Goal: Information Seeking & Learning: Learn about a topic

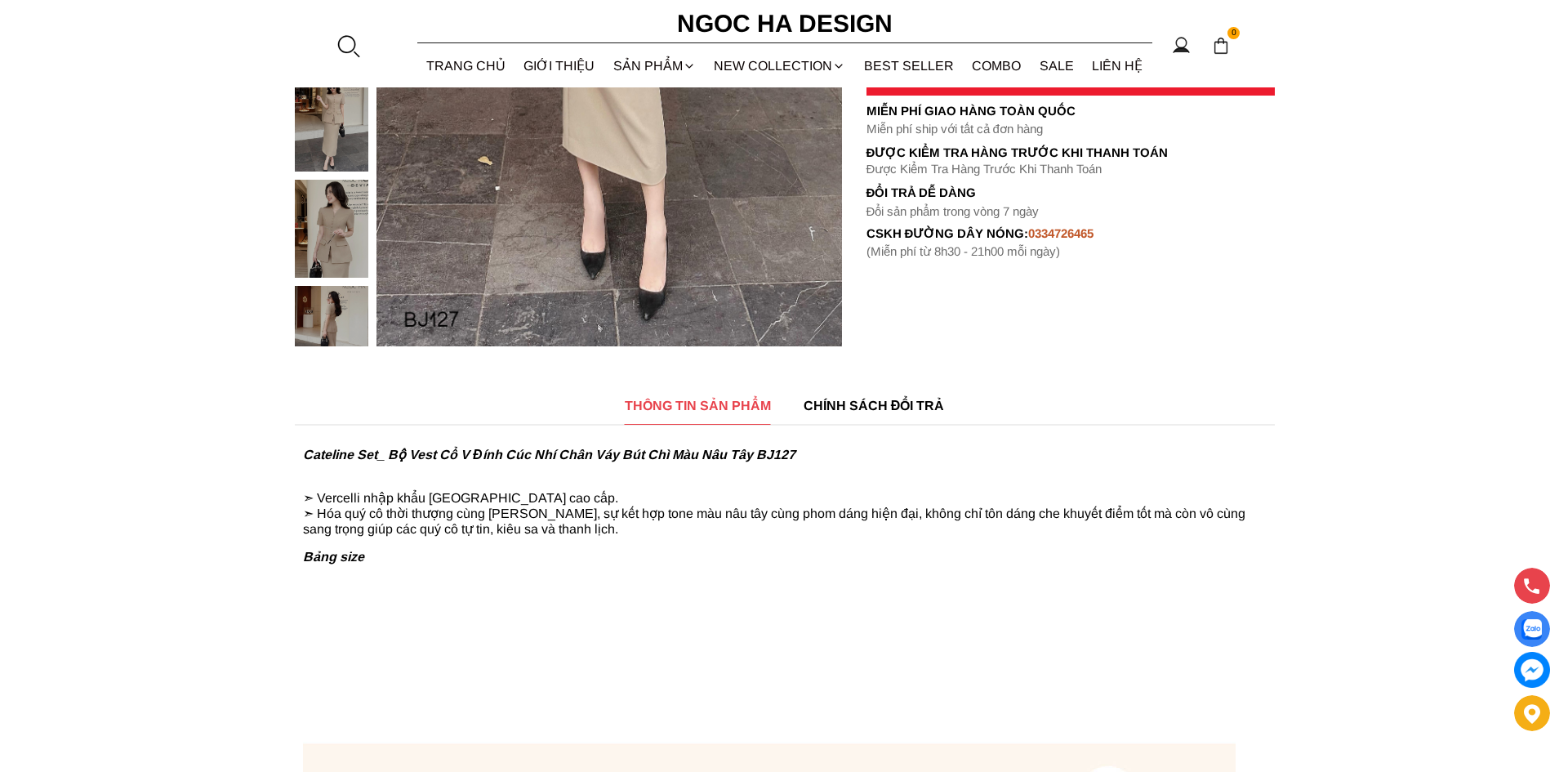
scroll to position [544, 0]
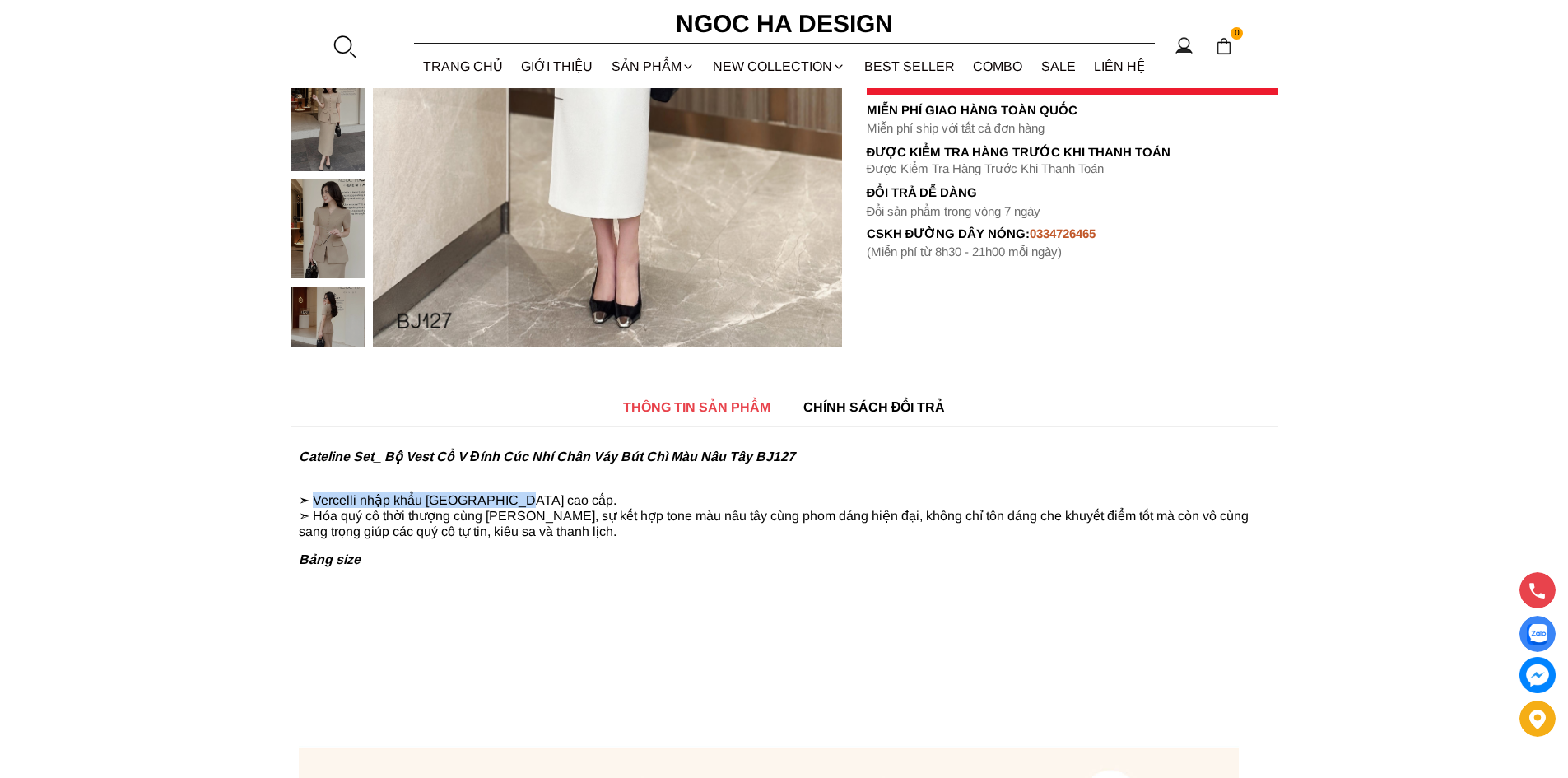
drag, startPoint x: 510, startPoint y: 502, endPoint x: 316, endPoint y: 504, distance: 194.0
click at [316, 504] on p "➣ Vercelli nhập khẩu [GEOGRAPHIC_DATA] cao cấp. ➣ Hóa quý cô thời thượng cùng […" at bounding box center [784, 508] width 971 height 62
copy p "Vercelli nhập khẩu [GEOGRAPHIC_DATA] cao cấp"
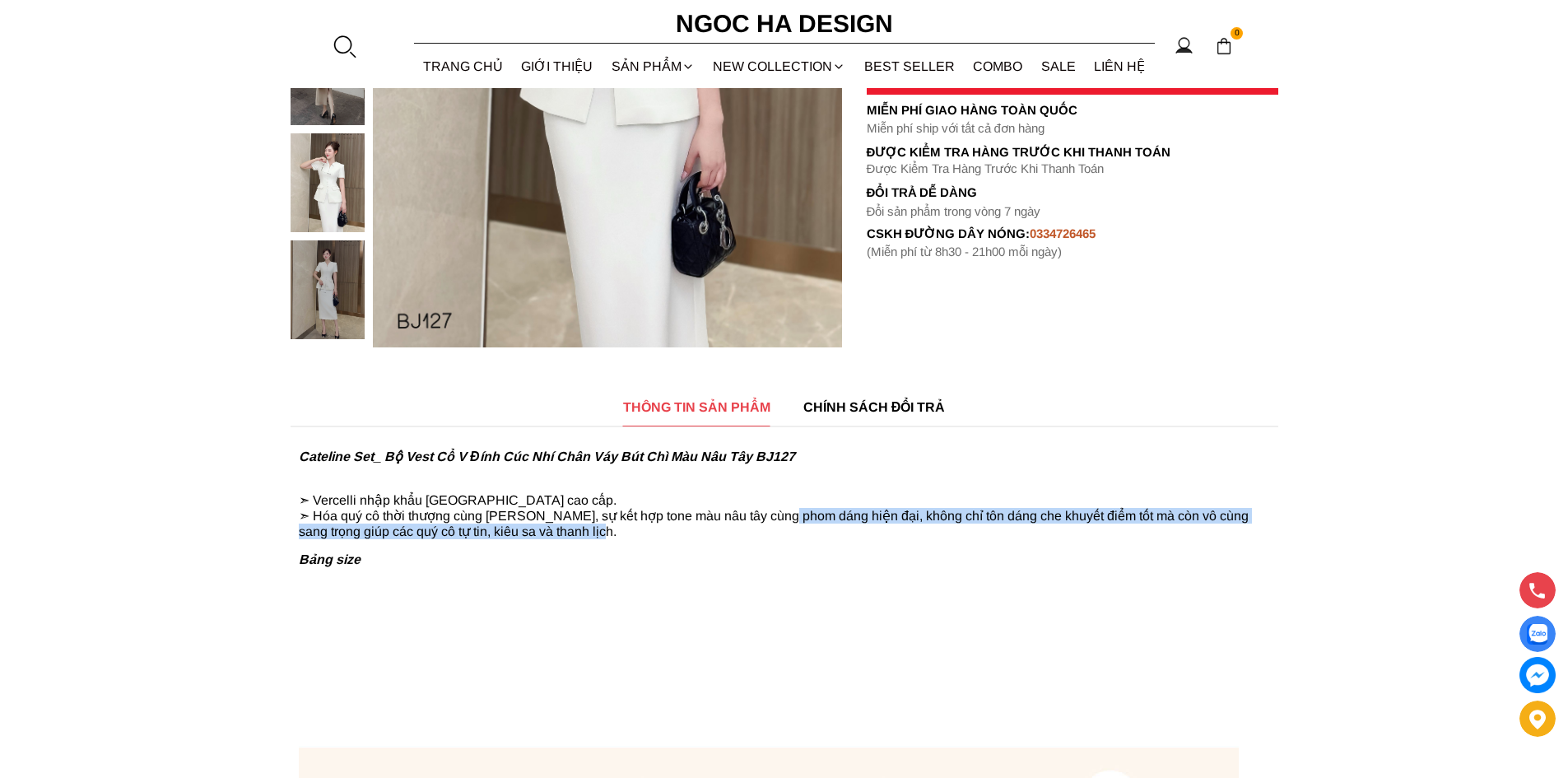
drag, startPoint x: 773, startPoint y: 518, endPoint x: 585, endPoint y: 533, distance: 188.6
click at [585, 533] on p "➣ Vercelli nhập khẩu ITALY cao cấp. ➣ Hóa quý cô thời thượng cùng Cateline Set,…" at bounding box center [784, 508] width 971 height 62
copy p "phom dáng hiện đại, không chỉ tôn dáng che khuyết điểm tốt mà còn vô cùng sang …"
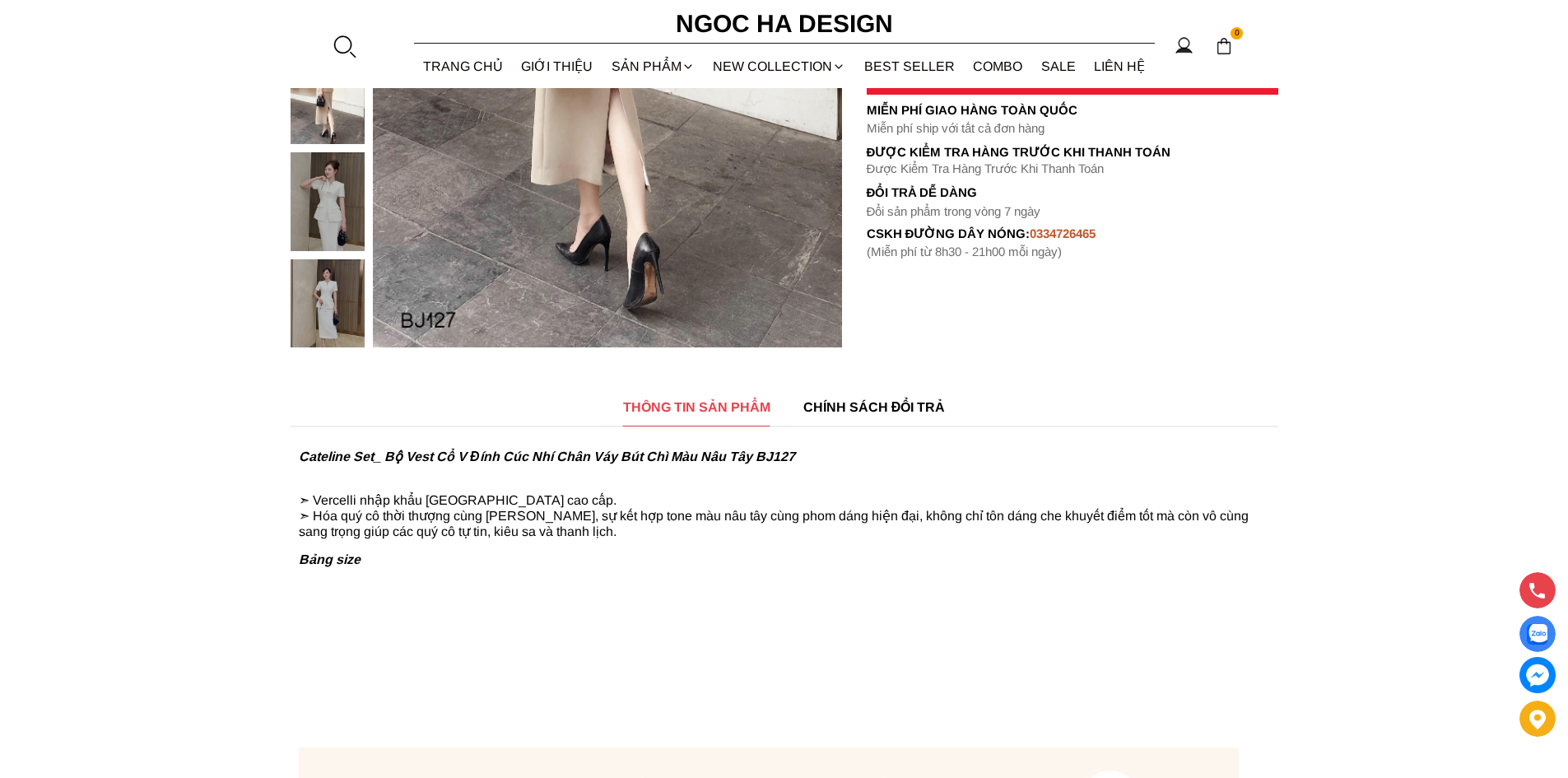
click at [341, 42] on div at bounding box center [344, 46] width 24 height 24
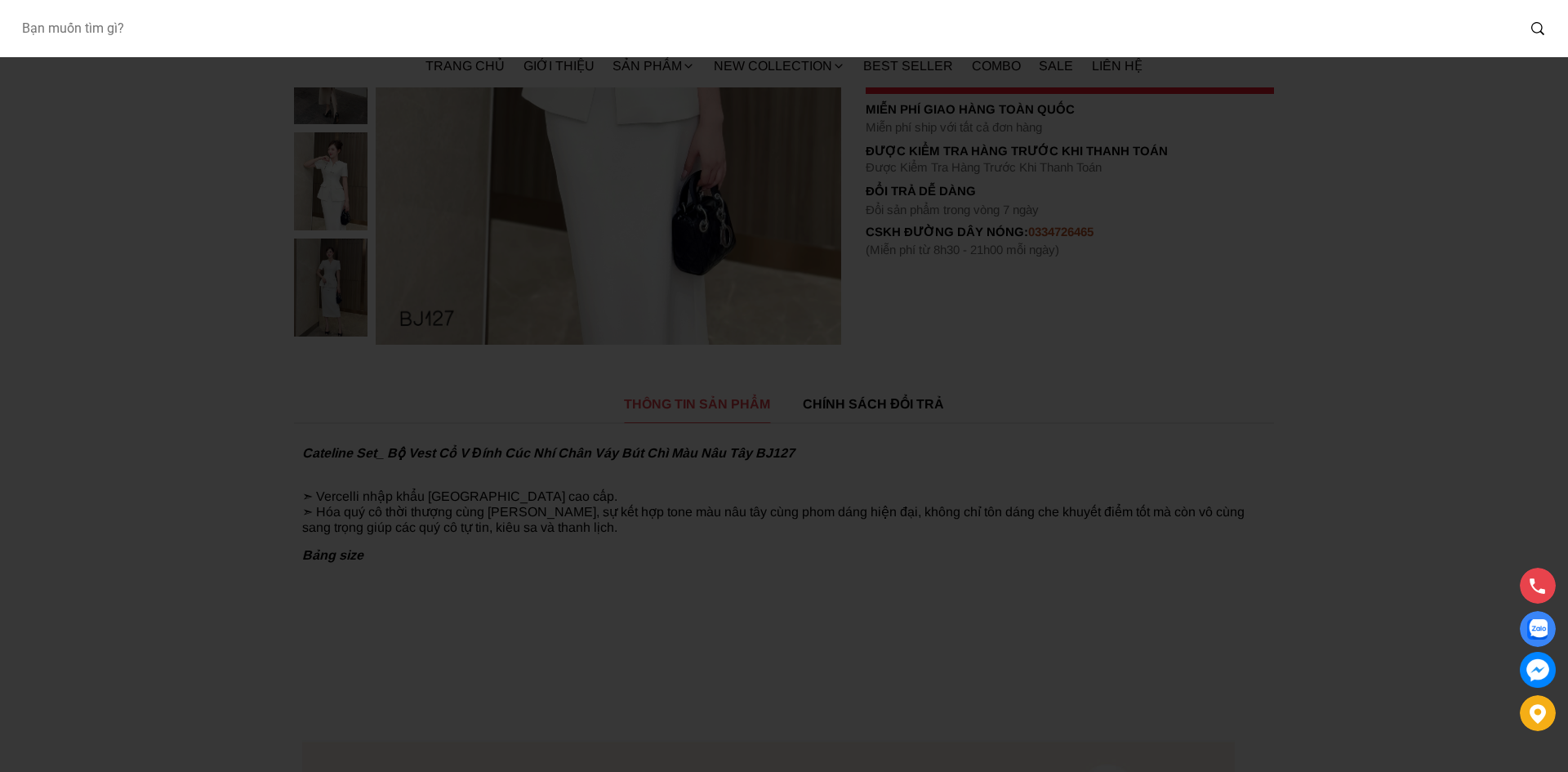
click at [394, 37] on input "Input search Bạn muốn tìm gì?" at bounding box center [762, 28] width 1507 height 37
type input "a1064"
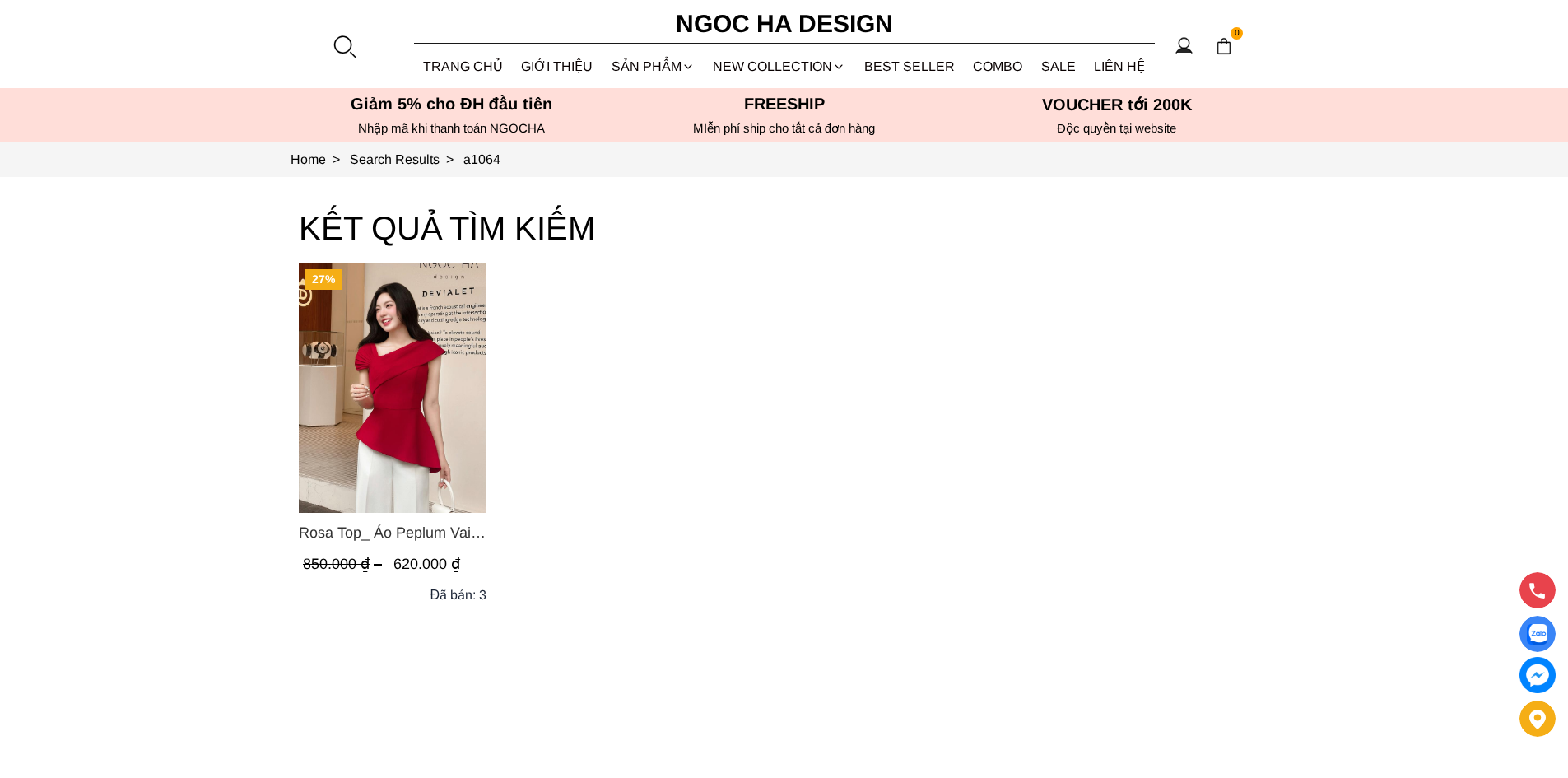
click at [881, 386] on div "27% Rosa Top_ Áo Peplum Vai Lệch Xếp Ly Màu Đỏ A1064 850.000 ₫ 620.000 ₫ (0.0) …" at bounding box center [784, 438] width 971 height 351
click at [401, 540] on span "Rosa Top_ Áo Peplum Vai Lệch Xếp Ly Màu Đỏ A1064" at bounding box center [392, 532] width 188 height 23
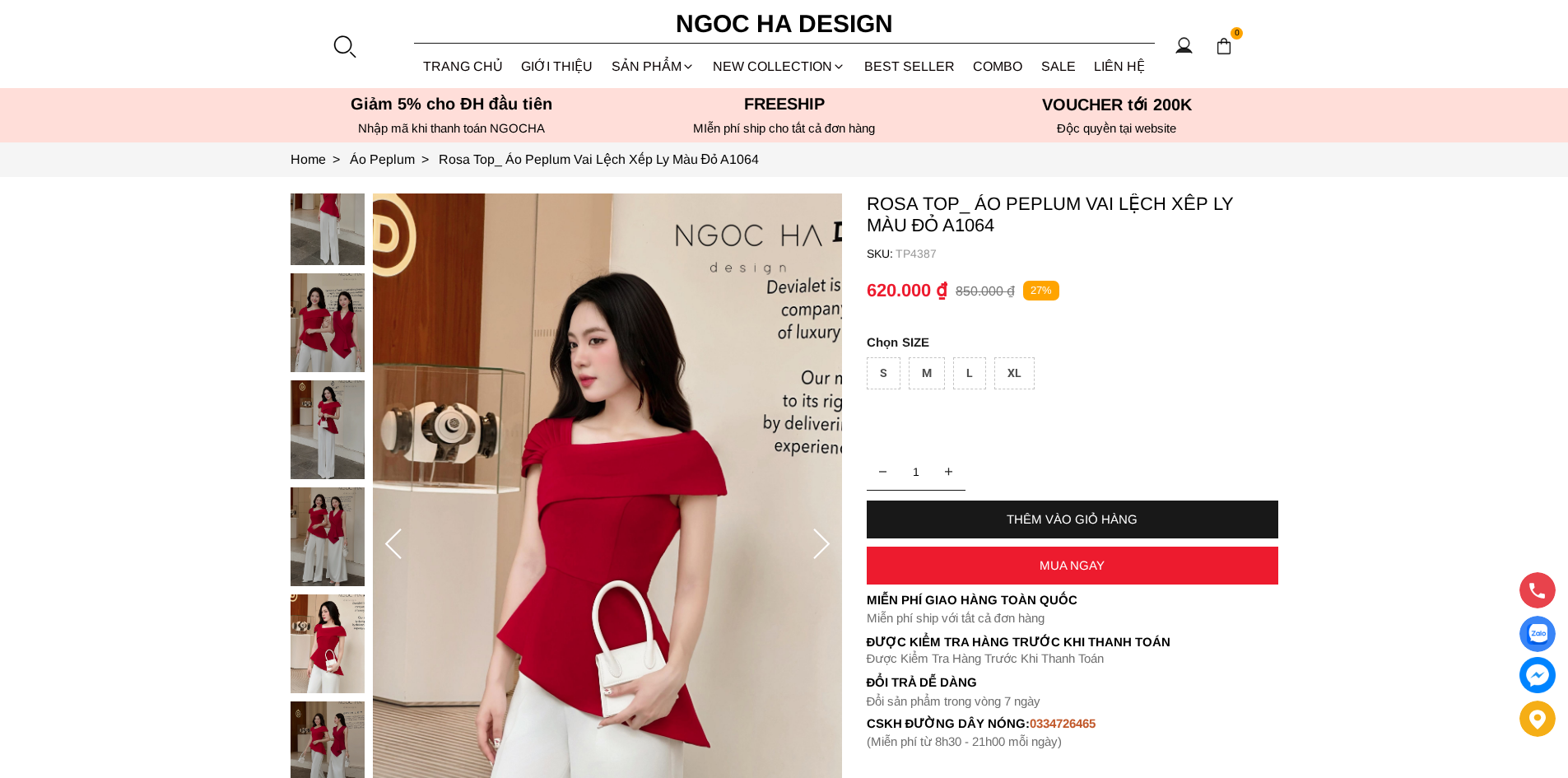
click at [168, 581] on section "Rosa Top_ Áo Peplum Vai Lệch Xếp Ly Màu Đỏ A1064 SKU: TP4387 1 THÊM VÀO GIỎ HÀN…" at bounding box center [784, 544] width 1568 height 735
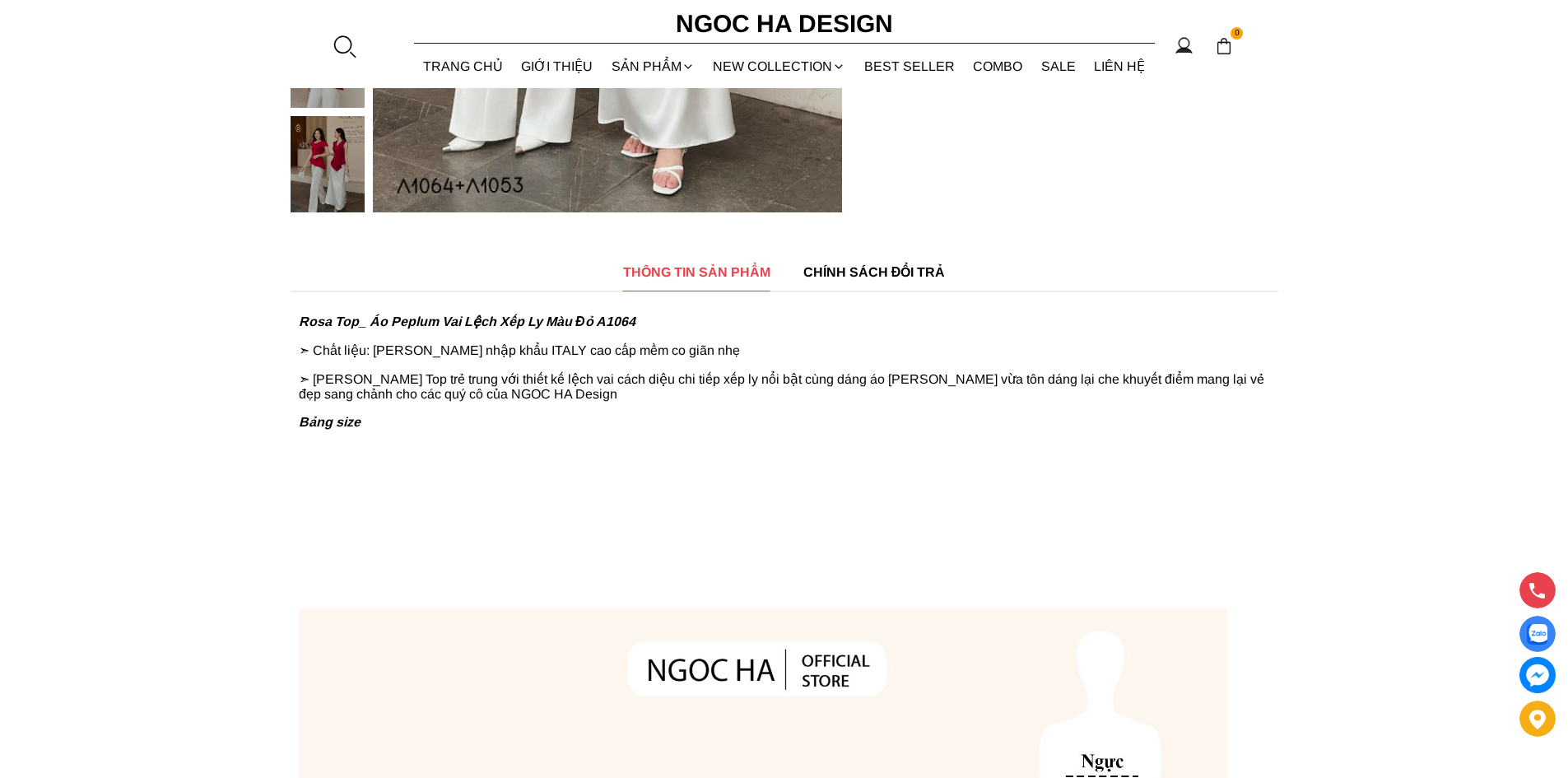
scroll to position [686, 0]
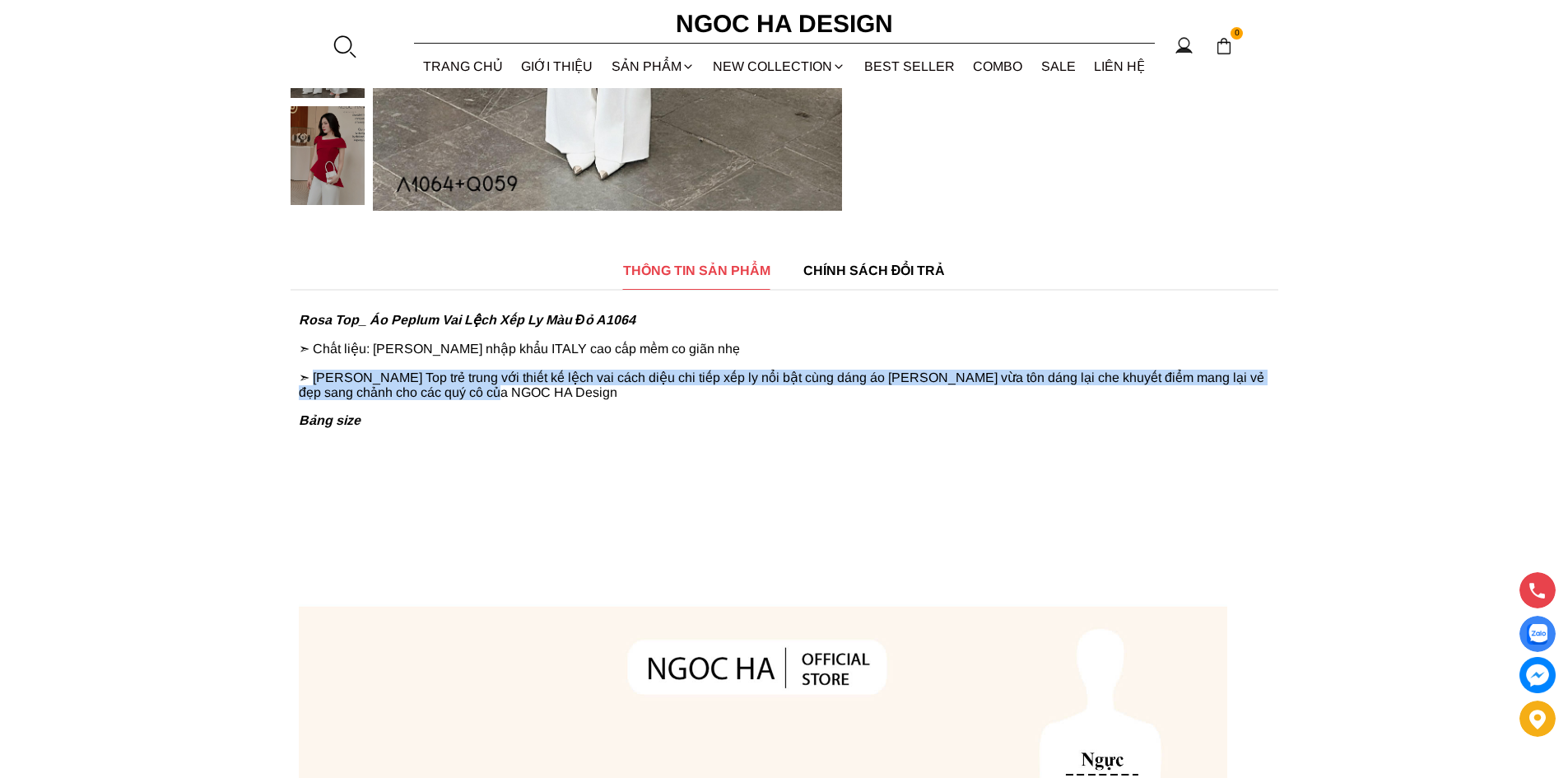
drag, startPoint x: 508, startPoint y: 397, endPoint x: 318, endPoint y: 384, distance: 190.4
click at [318, 384] on p "➣ [PERSON_NAME] Top trẻ trung với thiết kế lệch vai cách diệu chi tiếp xếp ly n…" at bounding box center [784, 385] width 971 height 31
copy p "[PERSON_NAME] Top trẻ trung với thiết kế lệch vai cách diệu chi tiếp xếp ly nổi…"
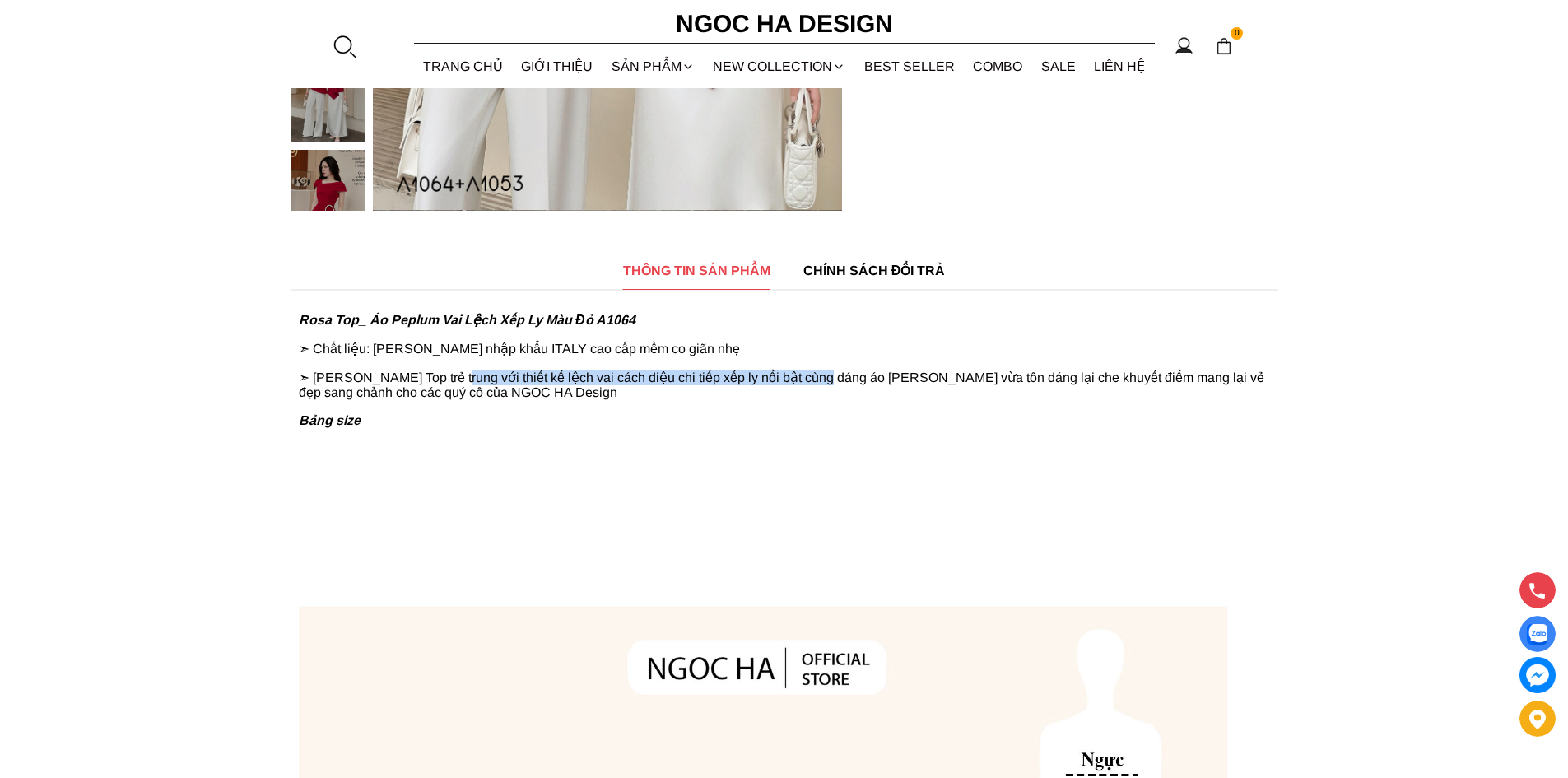
drag, startPoint x: 449, startPoint y: 380, endPoint x: 820, endPoint y: 383, distance: 371.0
click at [820, 383] on p "➣ [PERSON_NAME] Top trẻ trung với thiết kế lệch vai cách diệu chi tiếp xếp ly n…" at bounding box center [784, 385] width 971 height 31
click at [836, 383] on p "➣ [PERSON_NAME] Top trẻ trung với thiết kế lệch vai cách diệu chi tiếp xếp ly n…" at bounding box center [784, 385] width 971 height 31
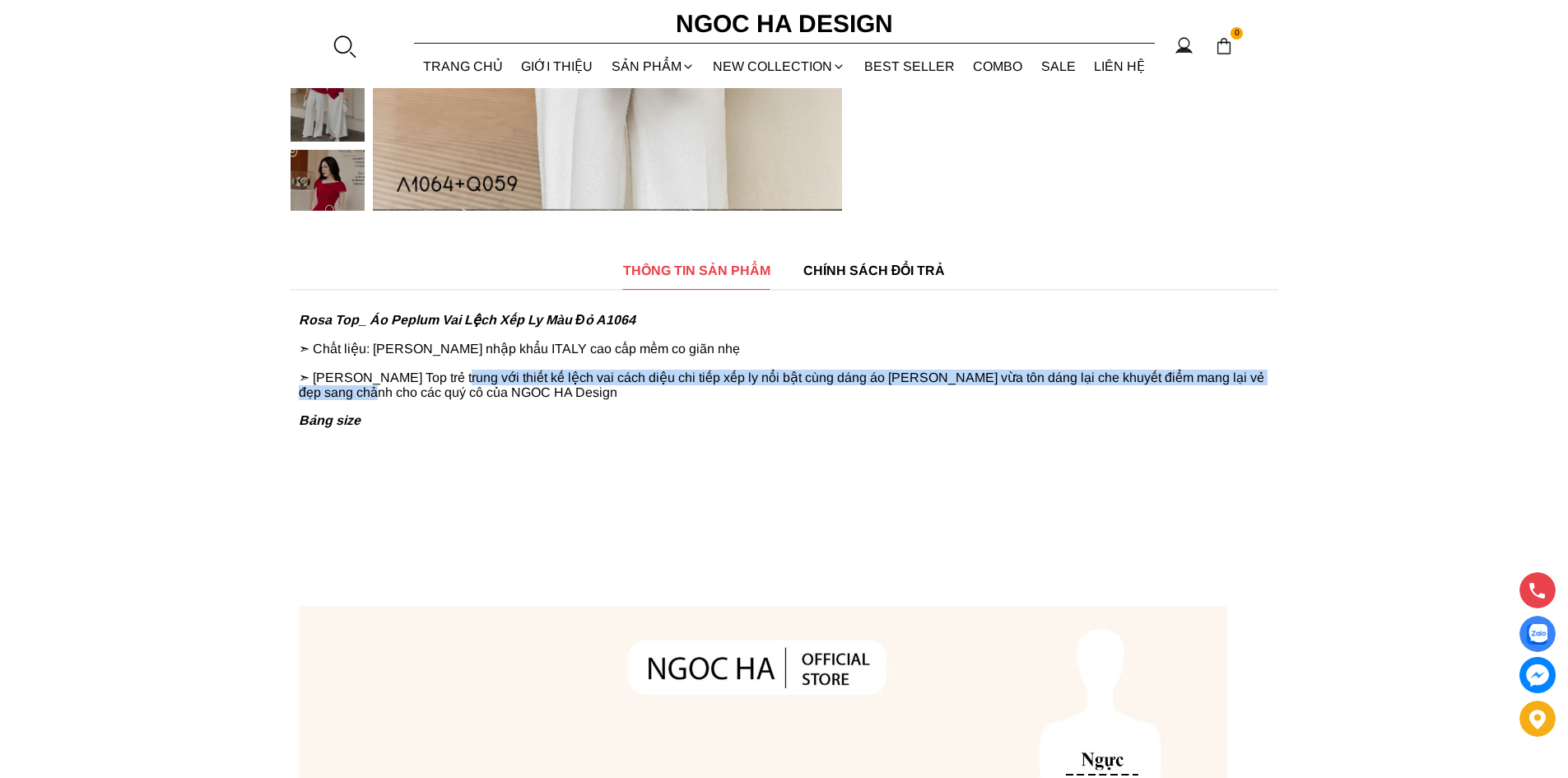
drag, startPoint x: 447, startPoint y: 379, endPoint x: 357, endPoint y: 394, distance: 91.2
click at [357, 394] on p "➣ [PERSON_NAME] Top trẻ trung với thiết kế lệch vai cách diệu chi tiếp xếp ly n…" at bounding box center [784, 385] width 971 height 31
drag, startPoint x: 373, startPoint y: 381, endPoint x: 361, endPoint y: 393, distance: 17.0
click at [361, 393] on p "➣ [PERSON_NAME] Top trẻ trung với thiết kế lệch vai cách diệu chi tiếp xếp ly n…" at bounding box center [784, 385] width 971 height 31
copy p "trẻ trung với thiết kế lệch vai cách [PERSON_NAME] tiếp xếp ly nổi bật cùng dán…"
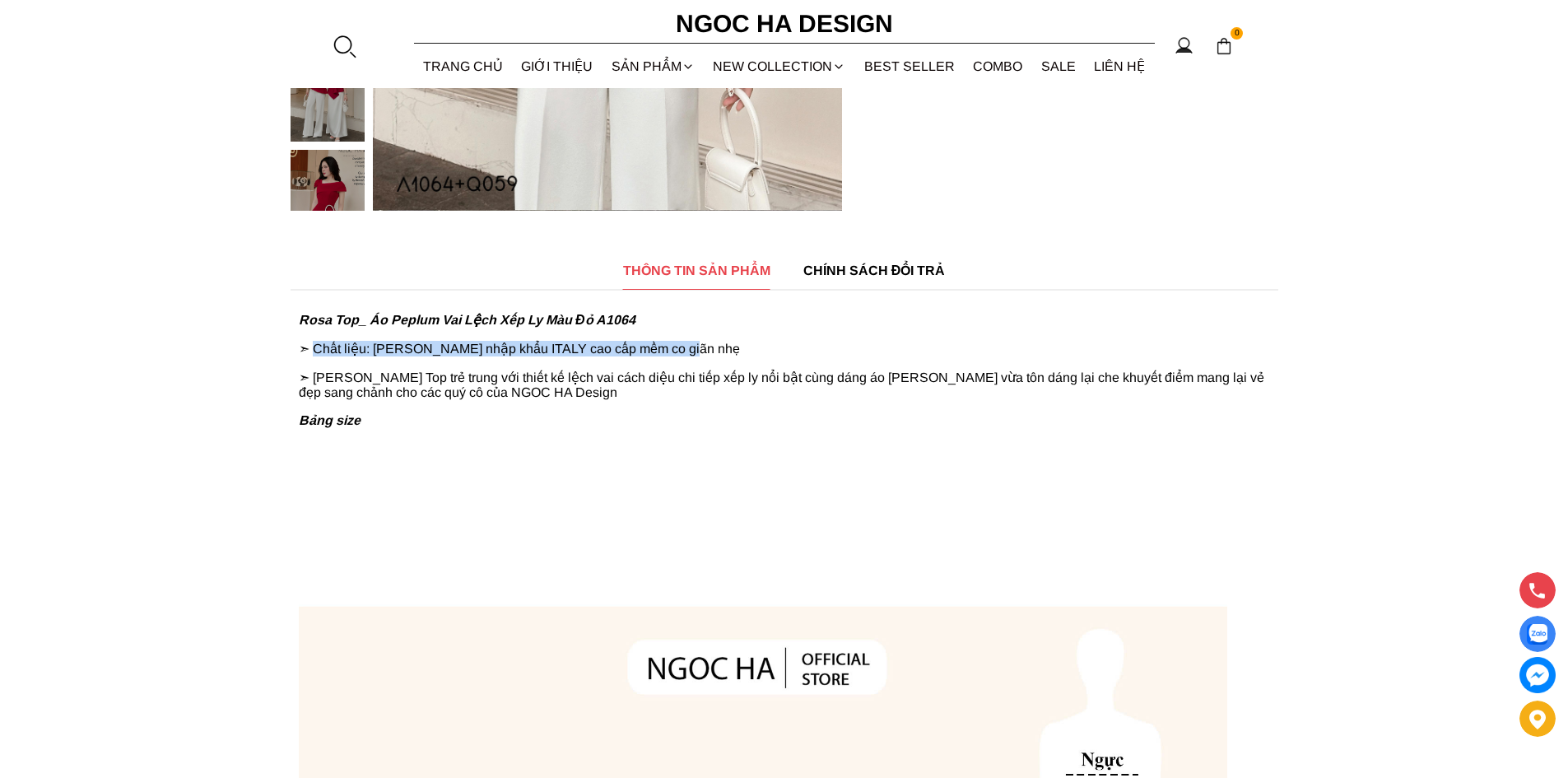
drag, startPoint x: 315, startPoint y: 351, endPoint x: 682, endPoint y: 340, distance: 367.2
click at [682, 341] on p "➣ Chất liệu: [PERSON_NAME] nhập khẩu ITALY cao cấp mềm co giãn nhẹ" at bounding box center [784, 349] width 971 height 16
copy p "Chất liệu: [PERSON_NAME] nhập khẩu ITALY cao cấp mềm co giãn nhẹ"
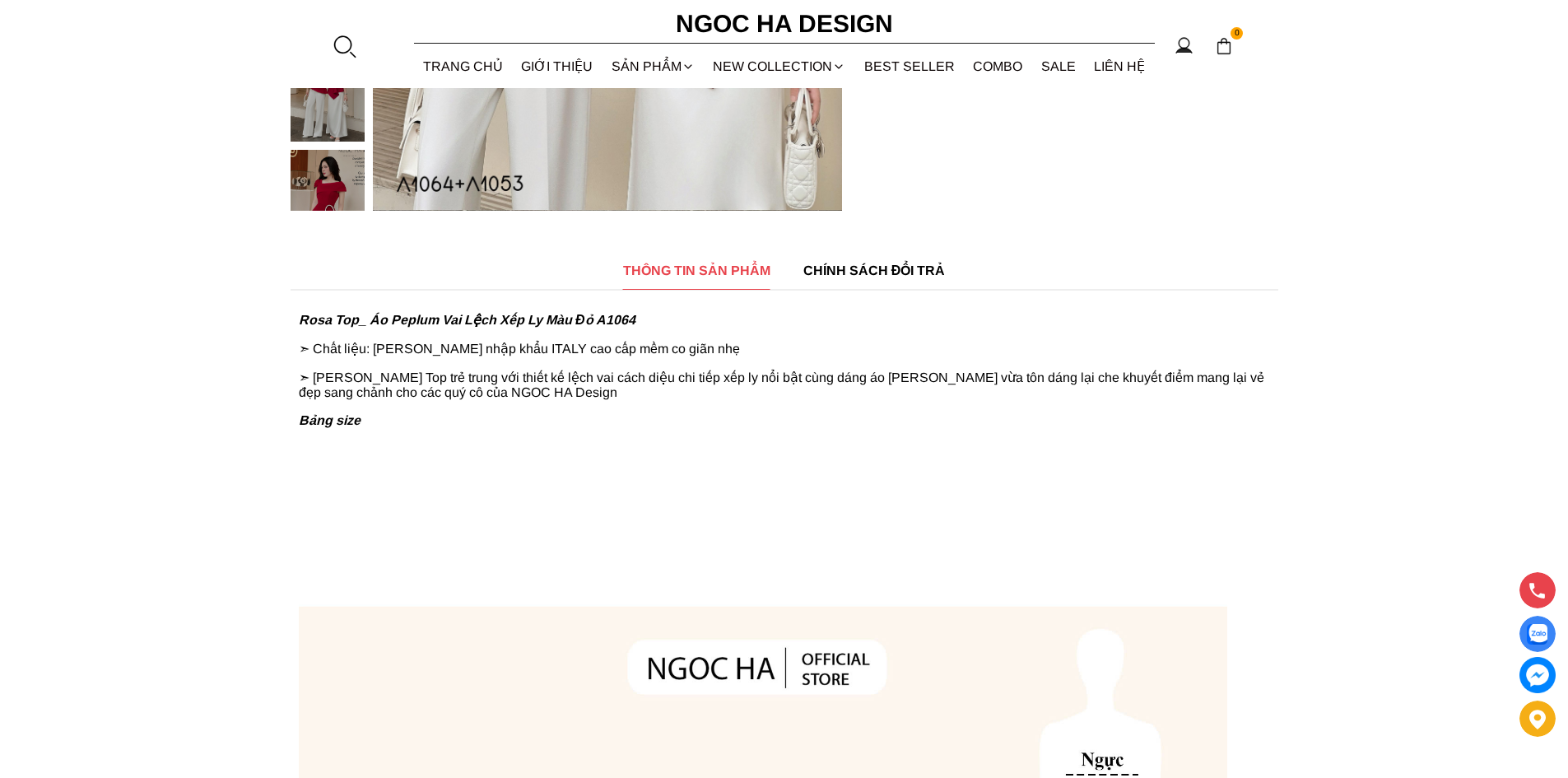
click at [981, 416] on p "Bảng size" at bounding box center [784, 420] width 971 height 15
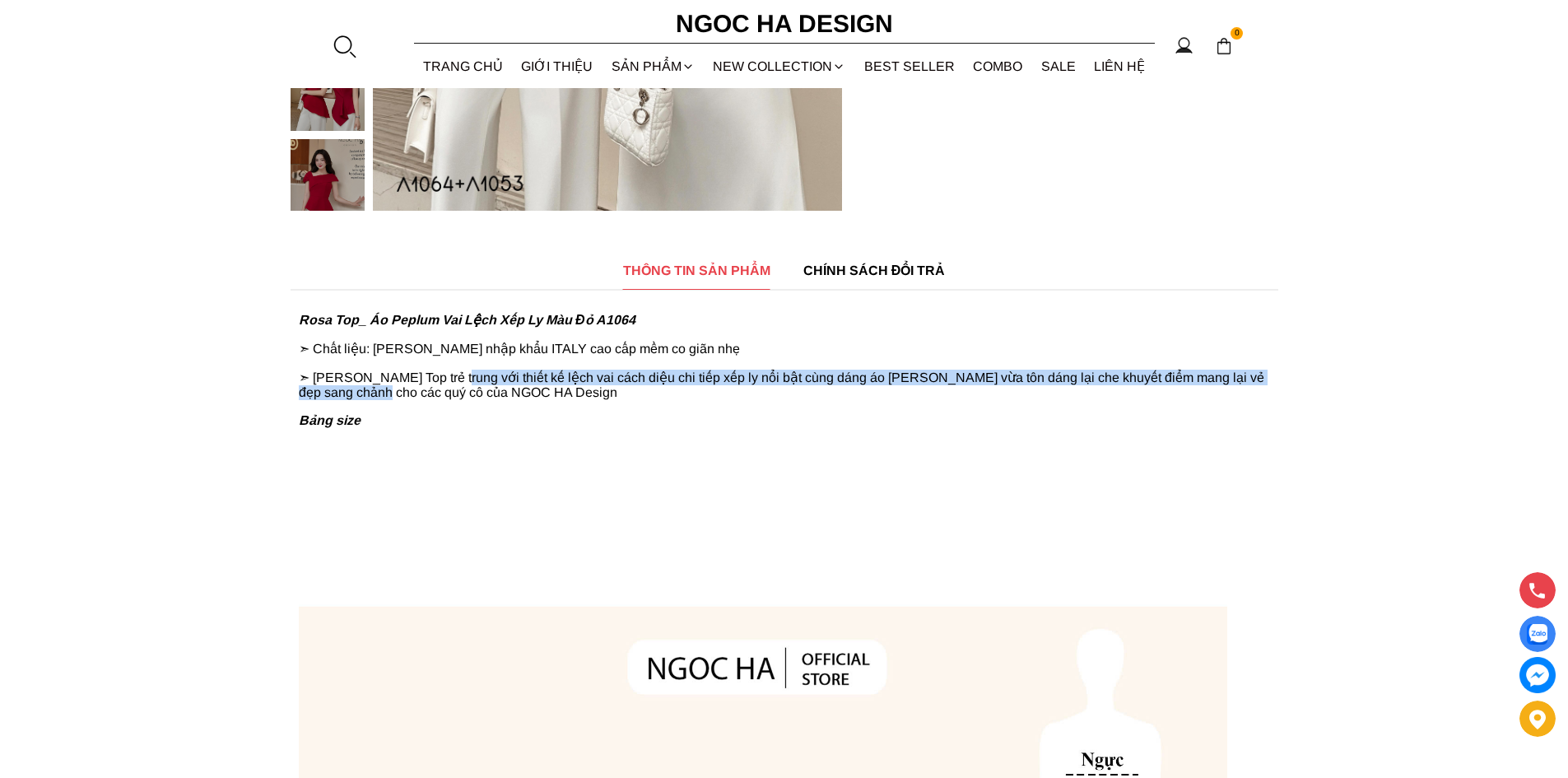
drag, startPoint x: 448, startPoint y: 377, endPoint x: 364, endPoint y: 393, distance: 85.5
click at [364, 393] on p "➣ [PERSON_NAME] Top trẻ trung với thiết kế lệch vai cách diệu chi tiếp xếp ly n…" at bounding box center [784, 385] width 971 height 31
copy p "thiết kế lệch vai cách [PERSON_NAME] tiếp xếp ly nổi bật cùng dáng áo [PERSON_N…"
